Goal: Task Accomplishment & Management: Complete application form

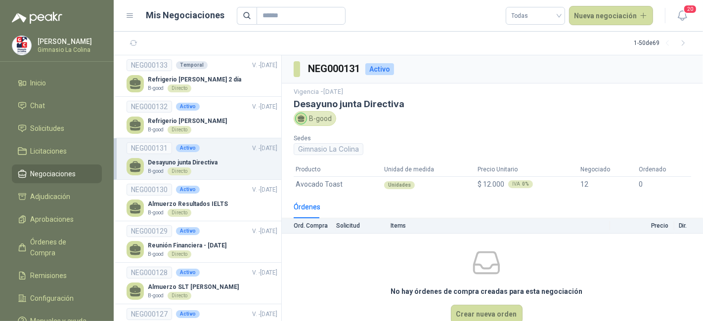
scroll to position [16, 0]
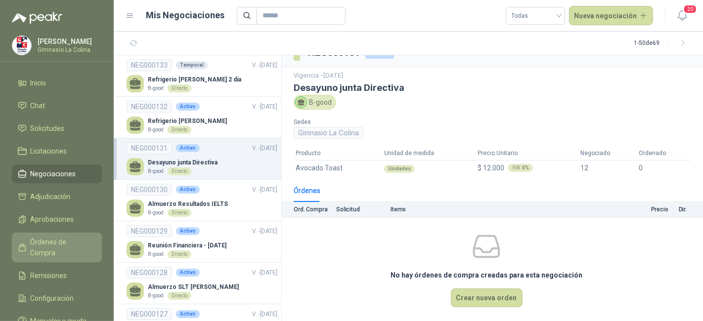
click at [86, 235] on link "Órdenes de Compra" at bounding box center [57, 248] width 90 height 30
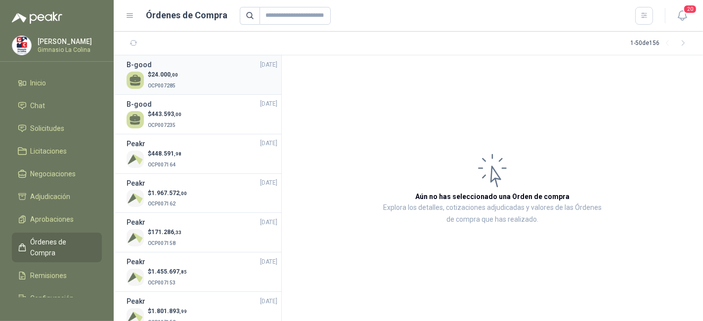
click at [183, 71] on div "$ 24.000 ,00 OCP007285" at bounding box center [202, 80] width 151 height 20
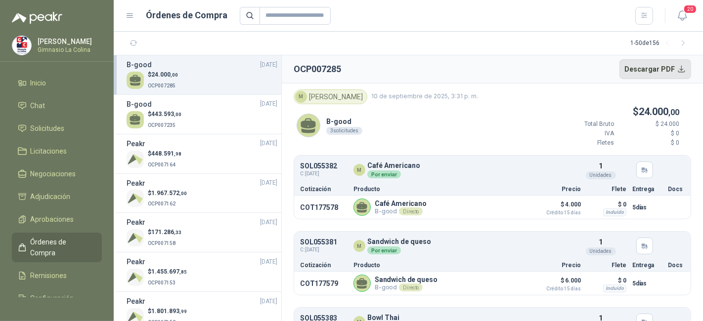
click at [644, 69] on button "Descargar PDF" at bounding box center [656, 69] width 72 height 20
click at [227, 110] on div "$ 443.593 ,00 OCP007235" at bounding box center [202, 120] width 151 height 20
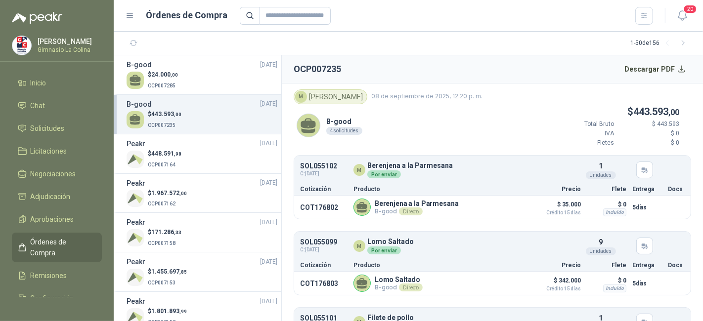
click at [440, 41] on section "1 - 50 de 156" at bounding box center [408, 44] width 589 height 24
click at [645, 66] on button "Descargar PDF" at bounding box center [656, 69] width 72 height 20
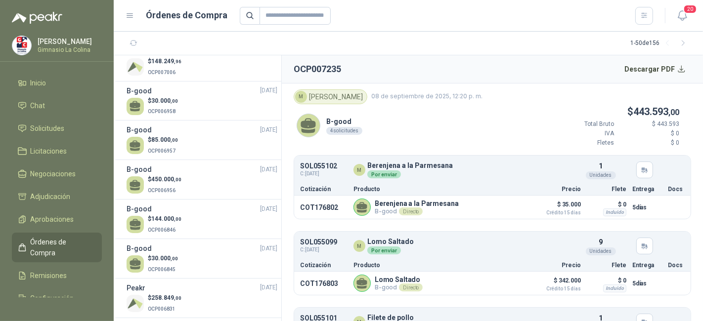
scroll to position [274, 0]
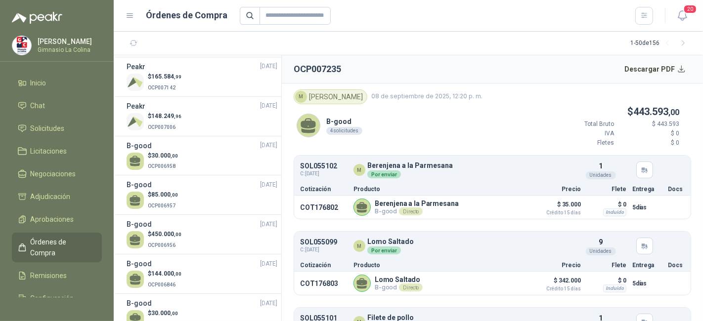
click at [234, 149] on div "B-good [DATE]" at bounding box center [202, 145] width 151 height 11
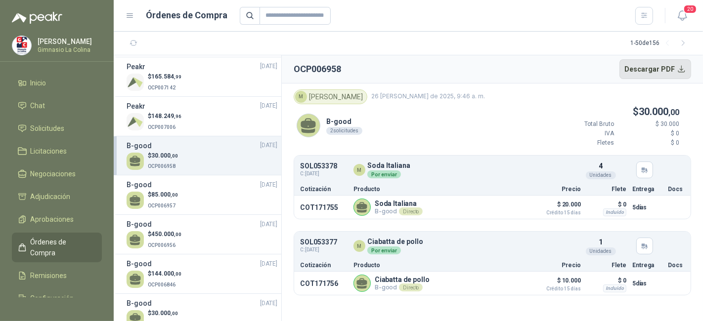
click at [634, 64] on button "Descargar PDF" at bounding box center [656, 69] width 72 height 20
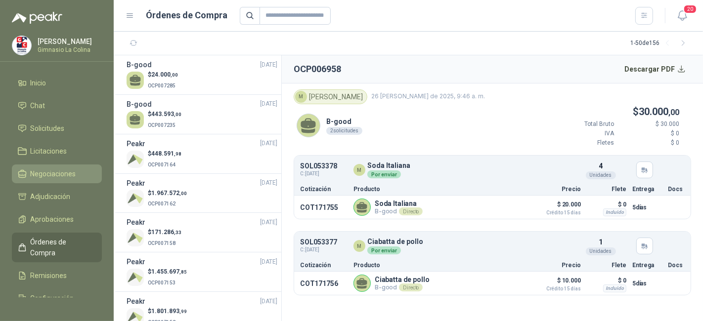
click at [69, 173] on span "Negociaciones" at bounding box center [53, 174] width 45 height 11
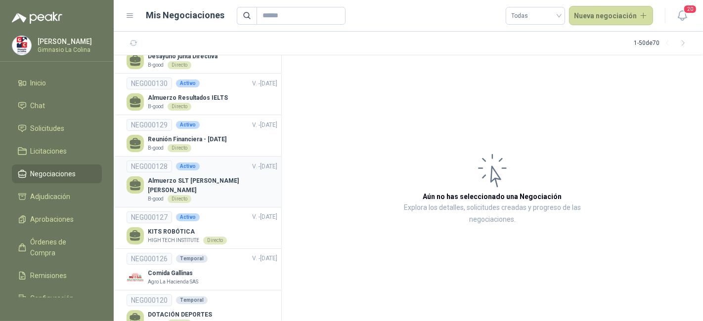
scroll to position [110, 0]
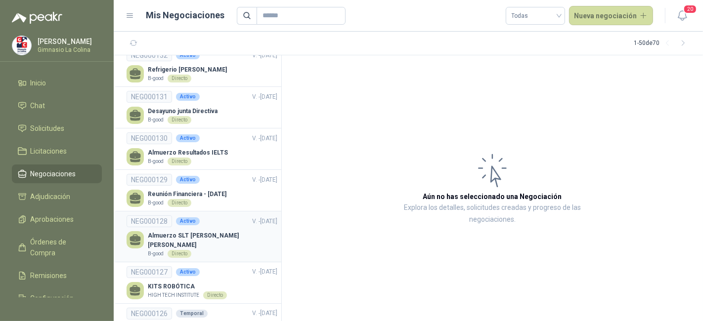
click at [224, 231] on p "Almuerzo SLT [PERSON_NAME] [PERSON_NAME]" at bounding box center [213, 240] width 130 height 19
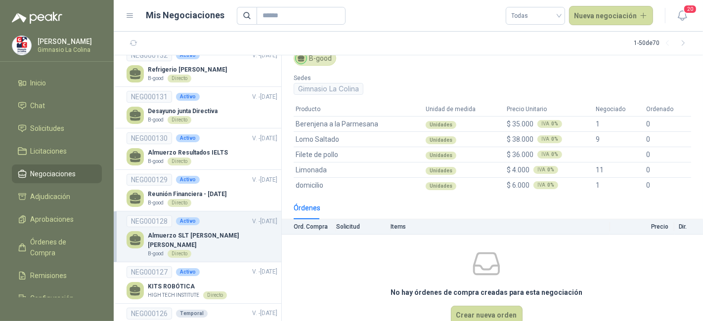
scroll to position [77, 0]
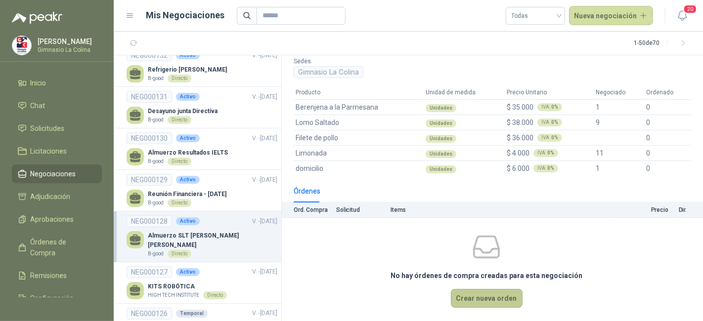
click at [465, 299] on button "Crear nueva orden" at bounding box center [487, 298] width 72 height 19
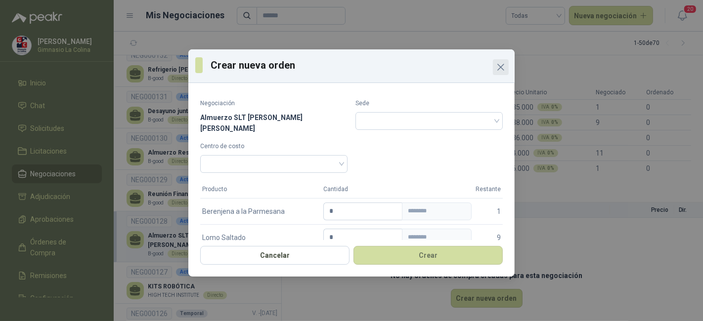
click at [507, 61] on span "Close" at bounding box center [501, 67] width 16 height 12
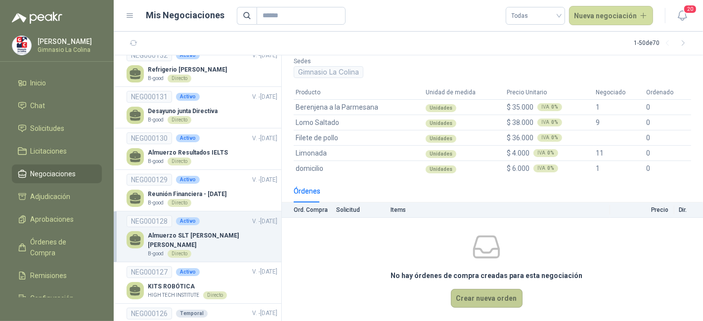
click at [467, 301] on button "Crear nueva orden" at bounding box center [487, 298] width 72 height 19
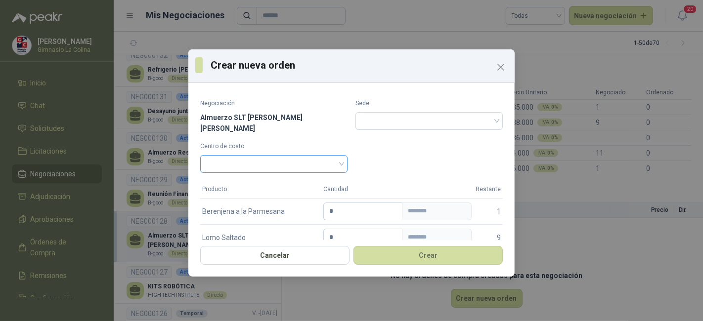
click at [339, 162] on div at bounding box center [273, 164] width 147 height 18
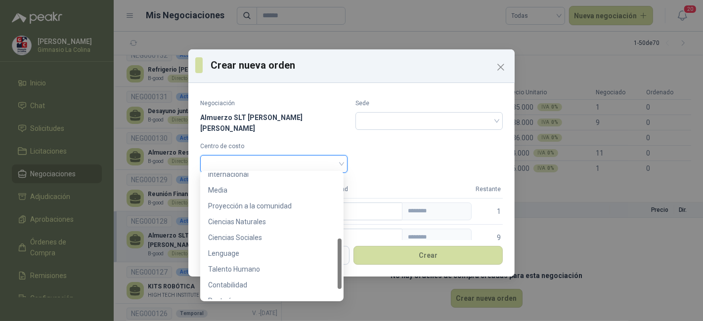
scroll to position [189, 0]
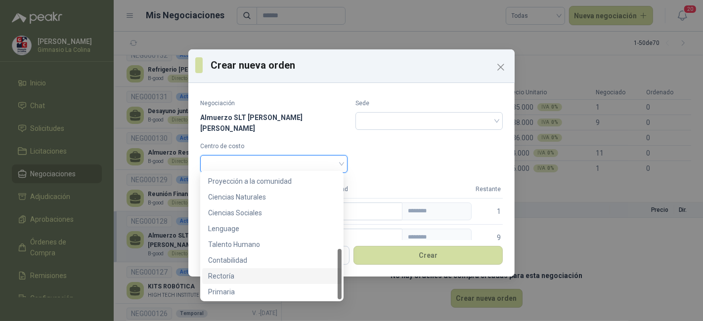
click at [300, 279] on div "Rectoría" at bounding box center [272, 276] width 128 height 11
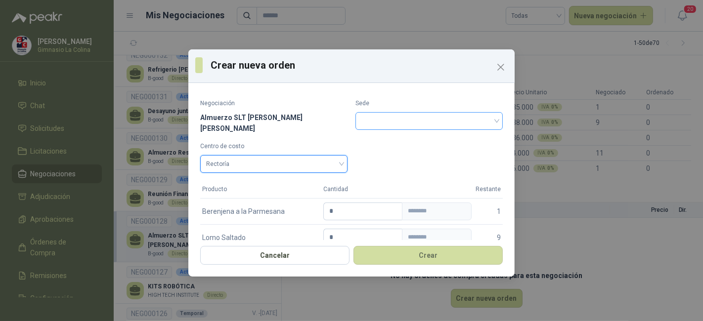
click at [391, 124] on input "search" at bounding box center [430, 120] width 136 height 15
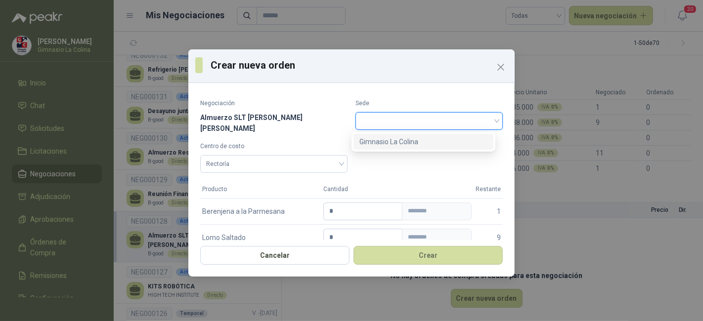
click at [388, 141] on div "Gimnasio La Colina" at bounding box center [424, 141] width 128 height 11
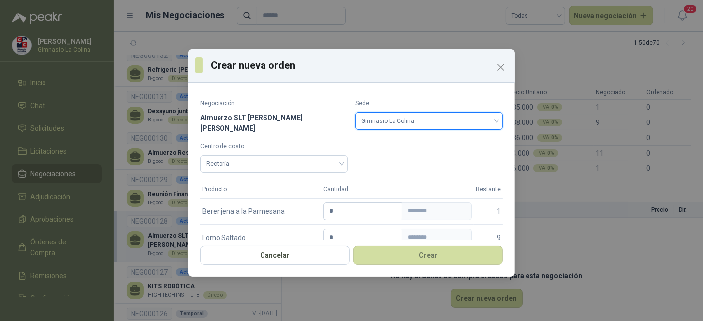
scroll to position [55, 0]
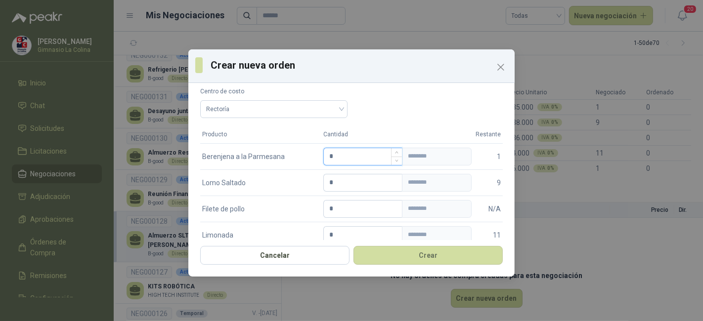
drag, startPoint x: 365, startPoint y: 151, endPoint x: 328, endPoint y: 152, distance: 36.6
click at [328, 152] on input "*" at bounding box center [363, 156] width 78 height 17
type input "*"
drag, startPoint x: 328, startPoint y: 181, endPoint x: 319, endPoint y: 181, distance: 9.4
click at [321, 181] on td "* ********" at bounding box center [397, 183] width 152 height 26
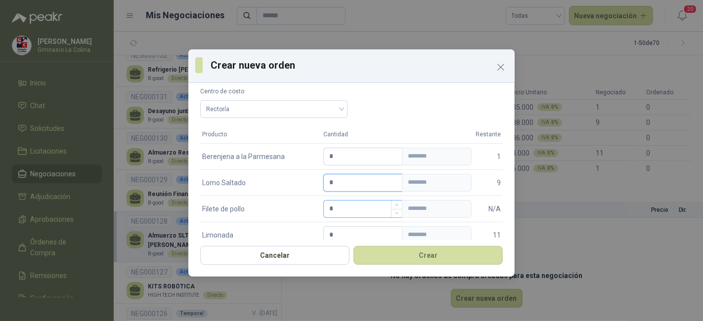
type input "*"
drag, startPoint x: 331, startPoint y: 203, endPoint x: 324, endPoint y: 203, distance: 7.4
click at [324, 203] on input "*" at bounding box center [363, 209] width 78 height 17
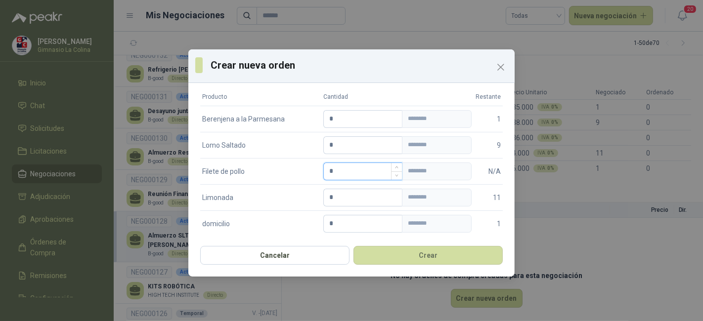
scroll to position [110, 0]
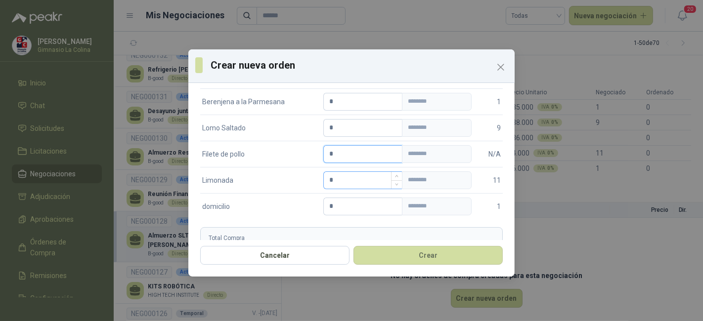
type input "*"
drag, startPoint x: 335, startPoint y: 178, endPoint x: 319, endPoint y: 177, distance: 15.9
click at [321, 177] on td "* ********" at bounding box center [397, 180] width 152 height 26
type input "**"
drag, startPoint x: 337, startPoint y: 198, endPoint x: 322, endPoint y: 201, distance: 15.7
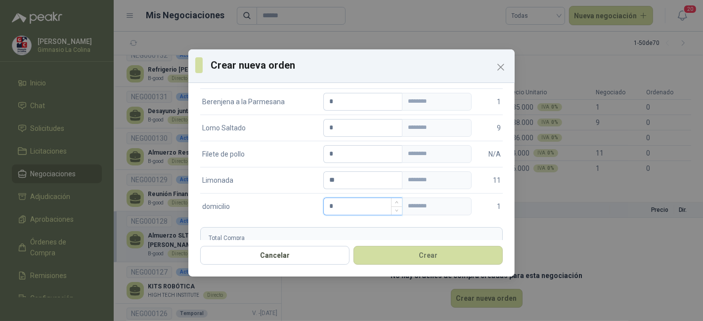
click at [324, 201] on input "*" at bounding box center [363, 206] width 78 height 17
type input "*"
click at [392, 250] on button "Crear" at bounding box center [428, 255] width 149 height 19
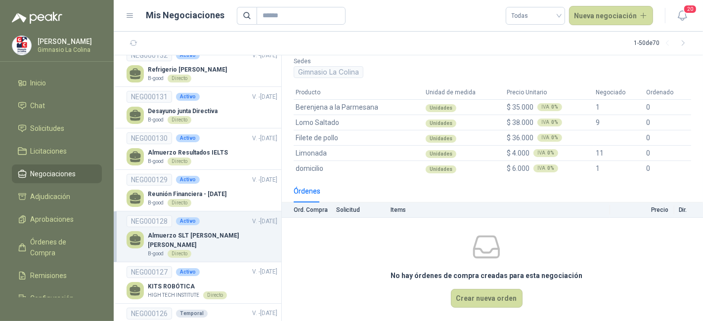
scroll to position [20, 0]
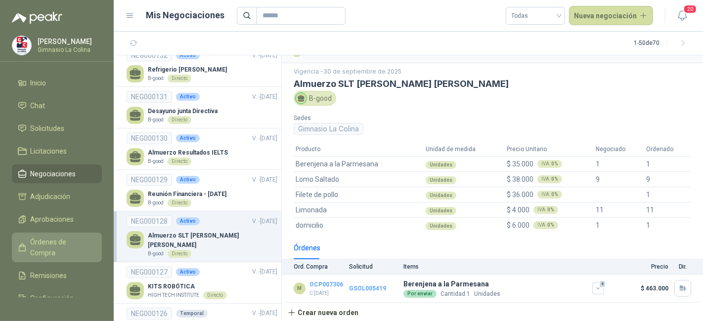
click at [76, 237] on span "Órdenes de Compra" at bounding box center [62, 248] width 62 height 22
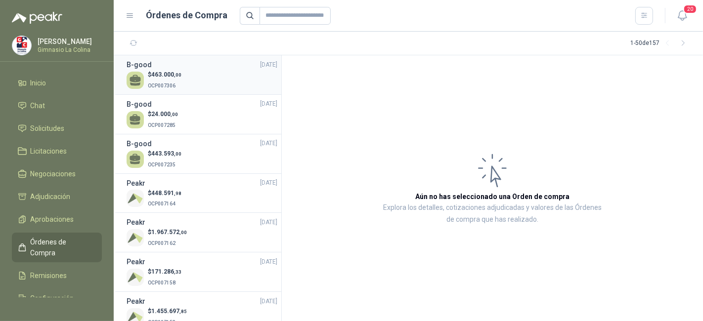
click at [221, 87] on div "$ 463.000 ,00 OCP007306" at bounding box center [202, 80] width 151 height 20
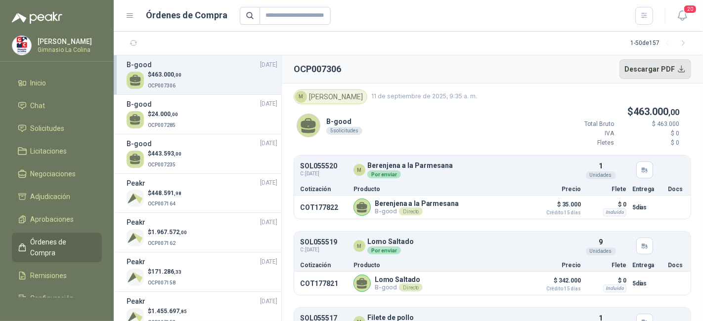
click at [672, 74] on button "Descargar PDF" at bounding box center [656, 69] width 72 height 20
